Goal: Task Accomplishment & Management: Use online tool/utility

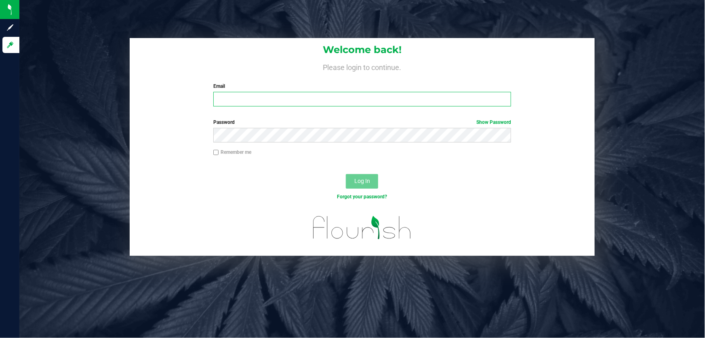
click at [294, 97] on input "Email" at bounding box center [362, 99] width 298 height 15
type input "[EMAIL_ADDRESS][DOMAIN_NAME]"
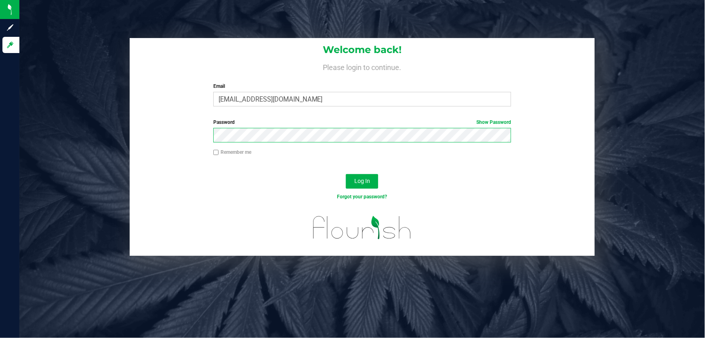
click at [346, 174] on button "Log In" at bounding box center [362, 181] width 32 height 15
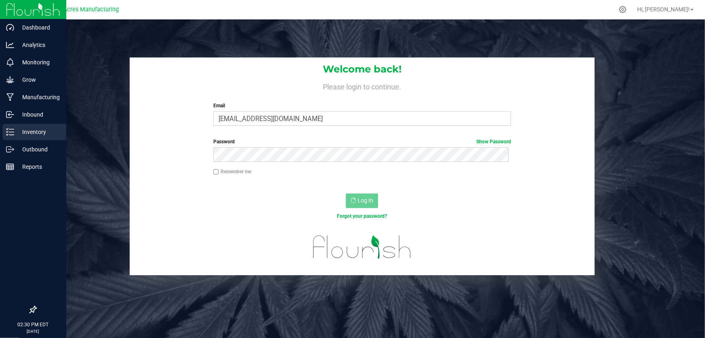
click at [15, 133] on p "Inventory" at bounding box center [38, 132] width 49 height 10
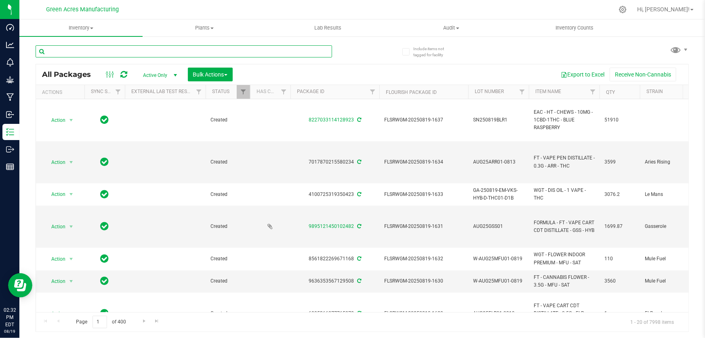
click at [186, 48] on input "text" at bounding box center [184, 51] width 297 height 12
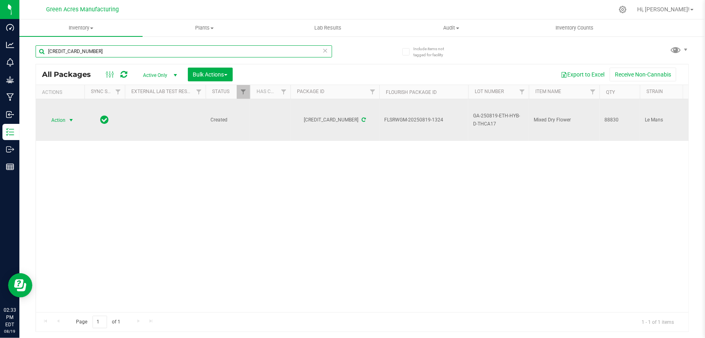
type input "6529828030242799"
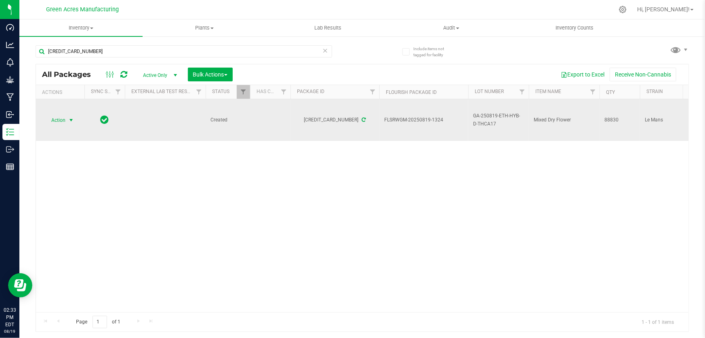
click at [60, 117] on span "Action" at bounding box center [55, 119] width 22 height 11
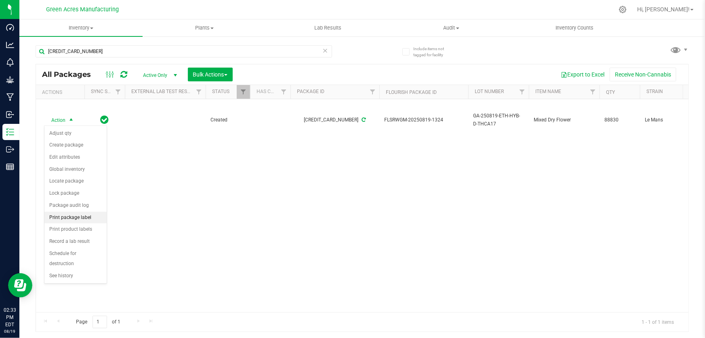
click at [80, 220] on li "Print package label" at bounding box center [75, 217] width 62 height 12
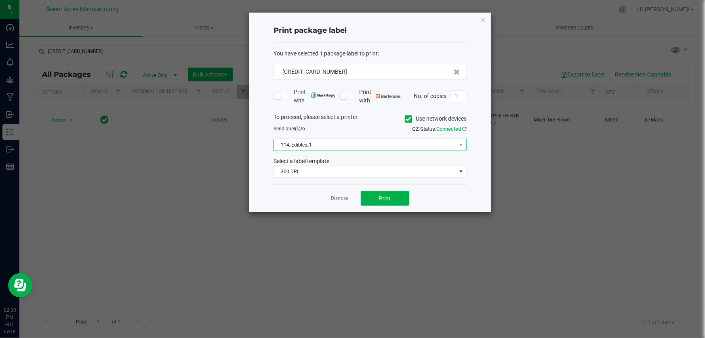
click at [412, 146] on span "114_Edibles_1" at bounding box center [365, 144] width 182 height 11
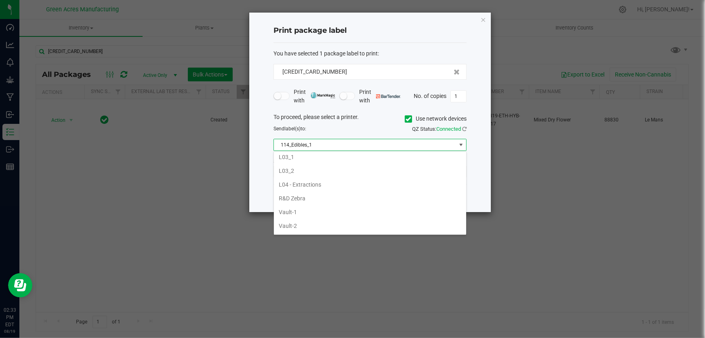
scroll to position [294, 0]
click at [305, 182] on li "L04 - Extractions" at bounding box center [370, 182] width 192 height 14
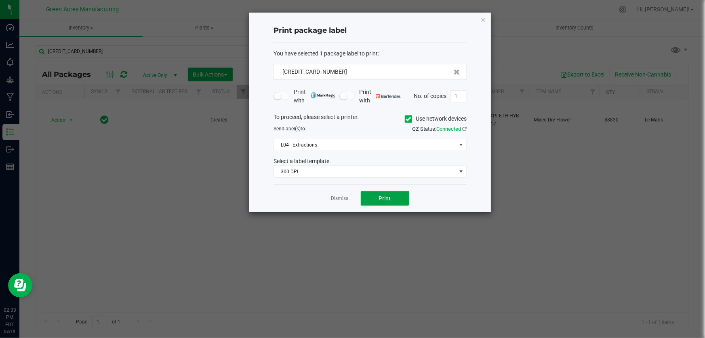
click at [381, 199] on span "Print" at bounding box center [385, 198] width 12 height 6
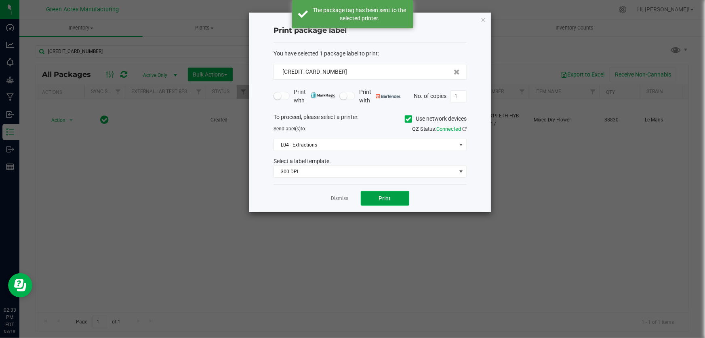
click at [381, 199] on span "Print" at bounding box center [385, 198] width 12 height 6
